Goal: Information Seeking & Learning: Learn about a topic

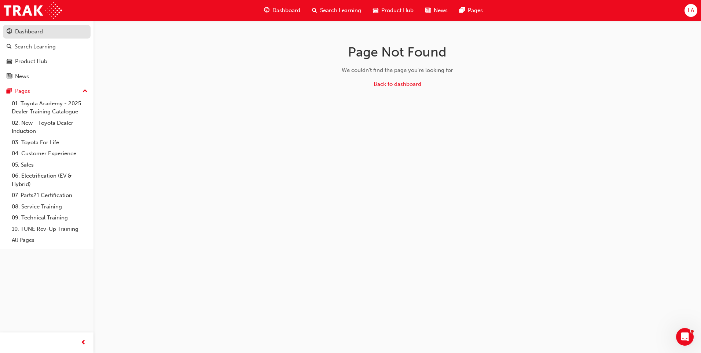
click at [25, 33] on div "Dashboard" at bounding box center [29, 31] width 28 height 8
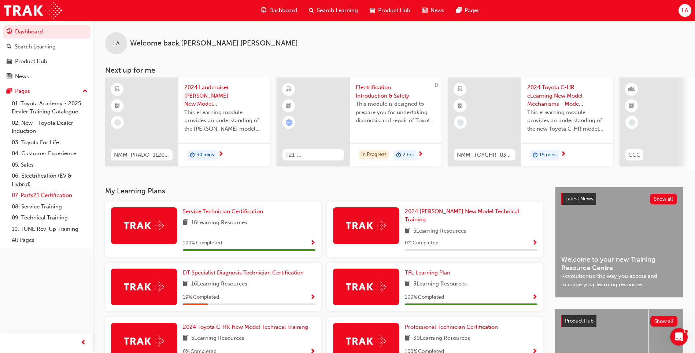
click at [44, 195] on link "07. Parts21 Certification" at bounding box center [50, 194] width 82 height 11
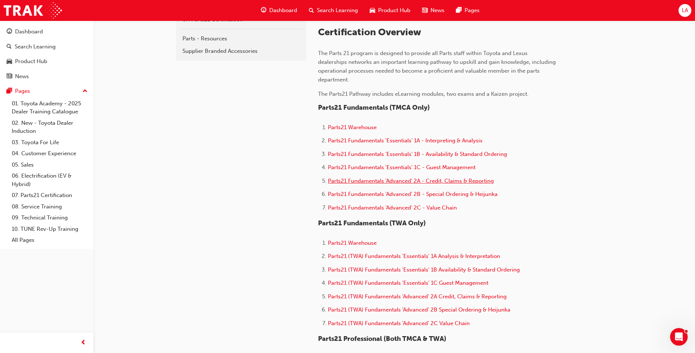
scroll to position [220, 0]
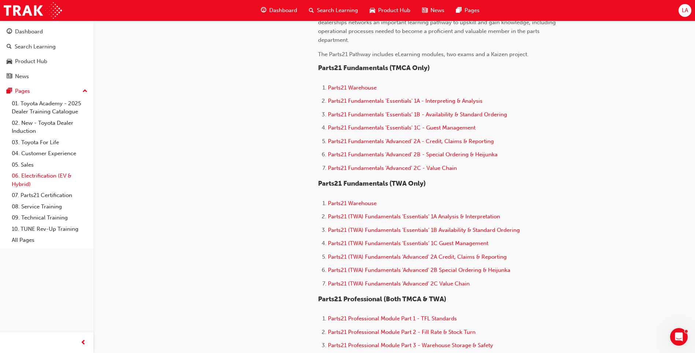
click at [46, 177] on link "06. Electrification (EV & Hybrid)" at bounding box center [50, 179] width 82 height 19
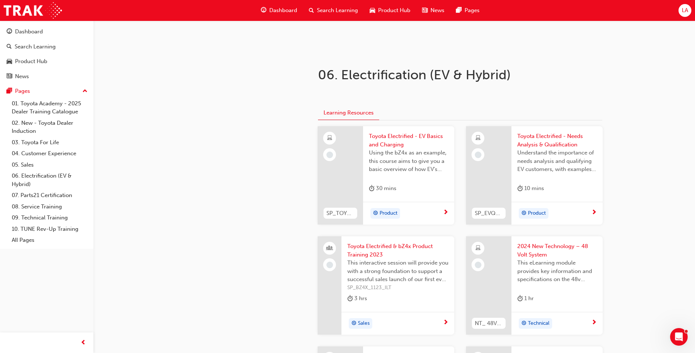
scroll to position [110, 0]
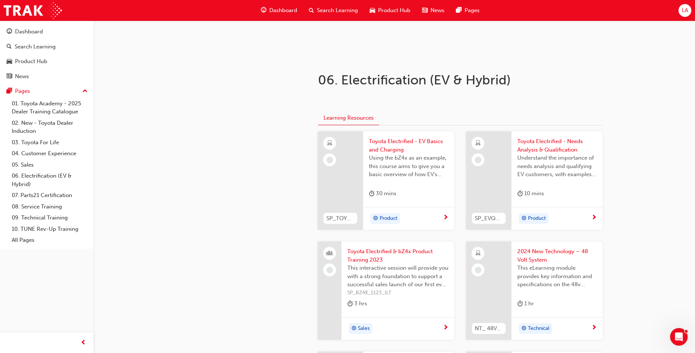
click at [402, 141] on span "Toyota Electrified - EV Basics and Charging" at bounding box center [409, 145] width 80 height 16
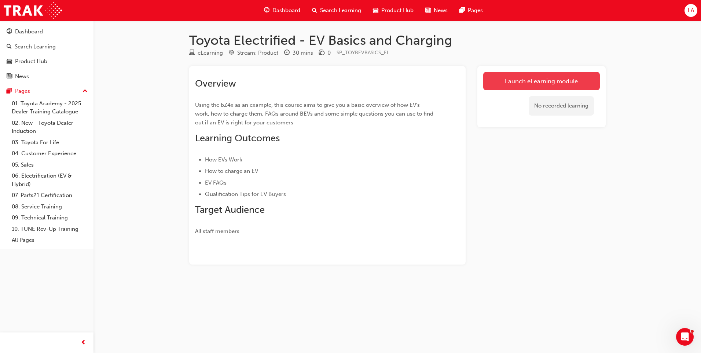
click at [546, 82] on link "Launch eLearning module" at bounding box center [541, 81] width 117 height 18
